Goal: Task Accomplishment & Management: Complete application form

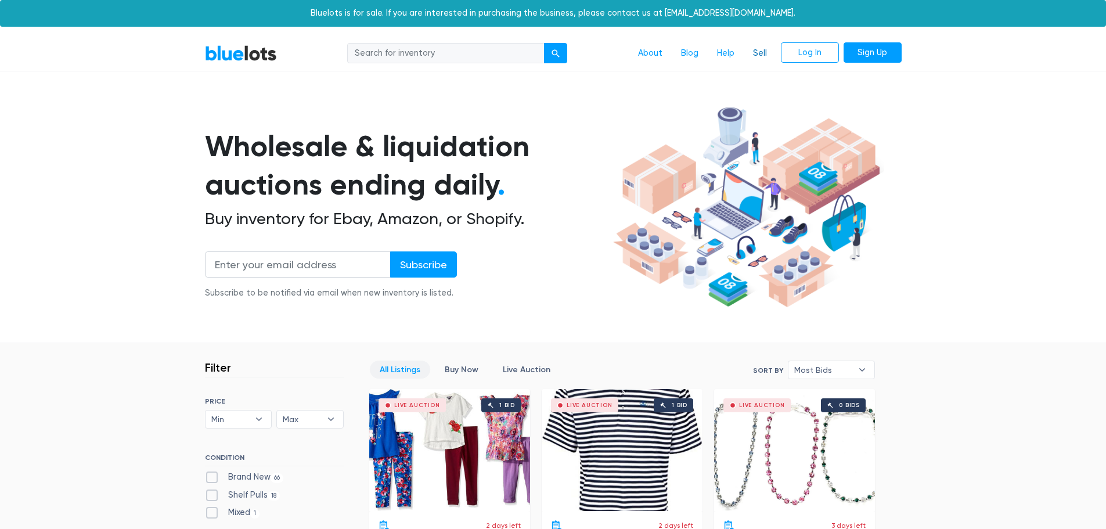
click at [766, 50] on link "Sell" at bounding box center [760, 53] width 33 height 22
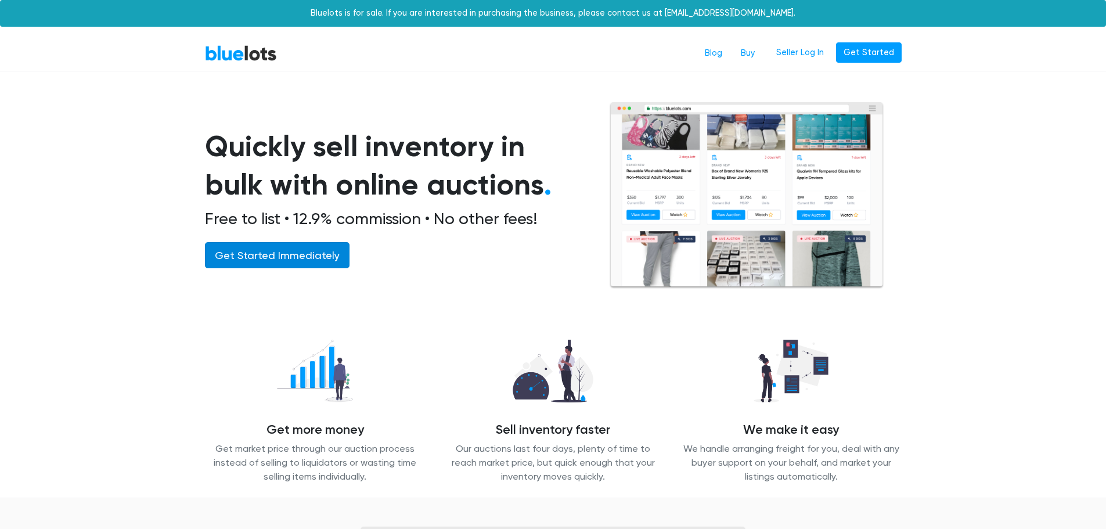
click at [261, 259] on link "Get Started Immediately" at bounding box center [277, 255] width 145 height 26
